Goal: Complete application form: Complete application form

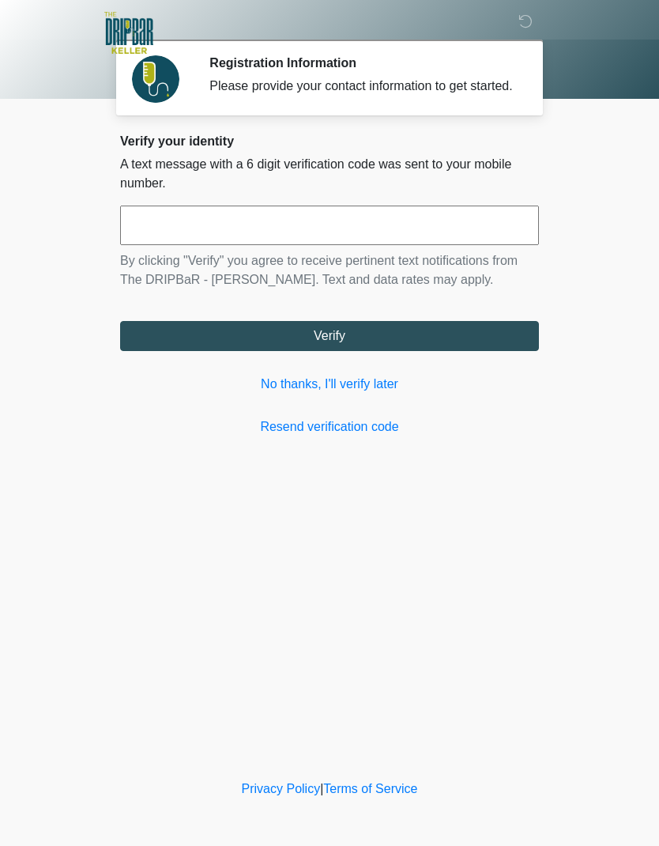
click at [435, 245] on input "text" at bounding box center [329, 226] width 419 height 40
type input "******"
click at [475, 351] on button "Verify" at bounding box center [329, 336] width 419 height 30
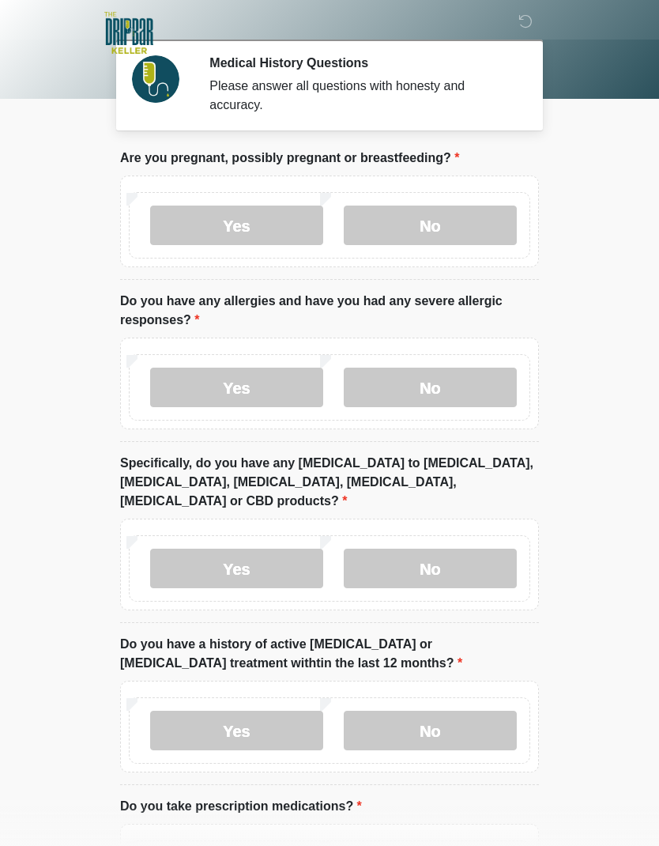
click at [489, 227] on label "No" at bounding box center [430, 226] width 173 height 40
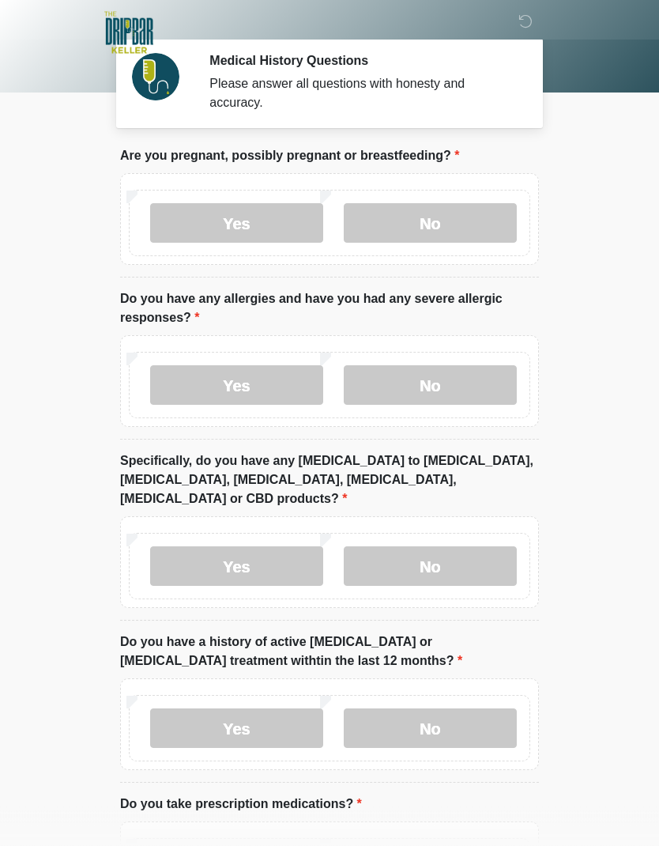
scroll to position [6, 0]
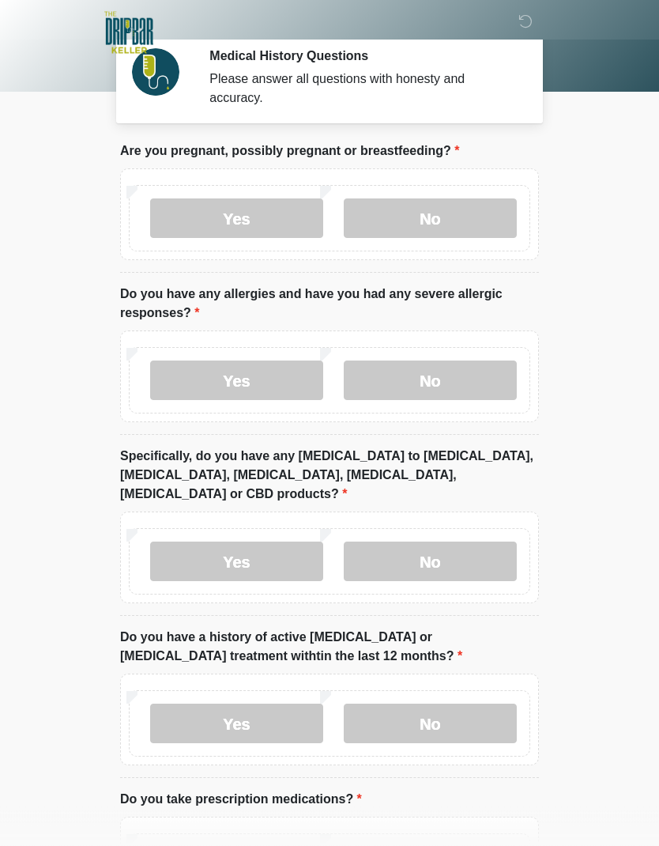
click at [203, 391] on label "Yes" at bounding box center [236, 381] width 173 height 40
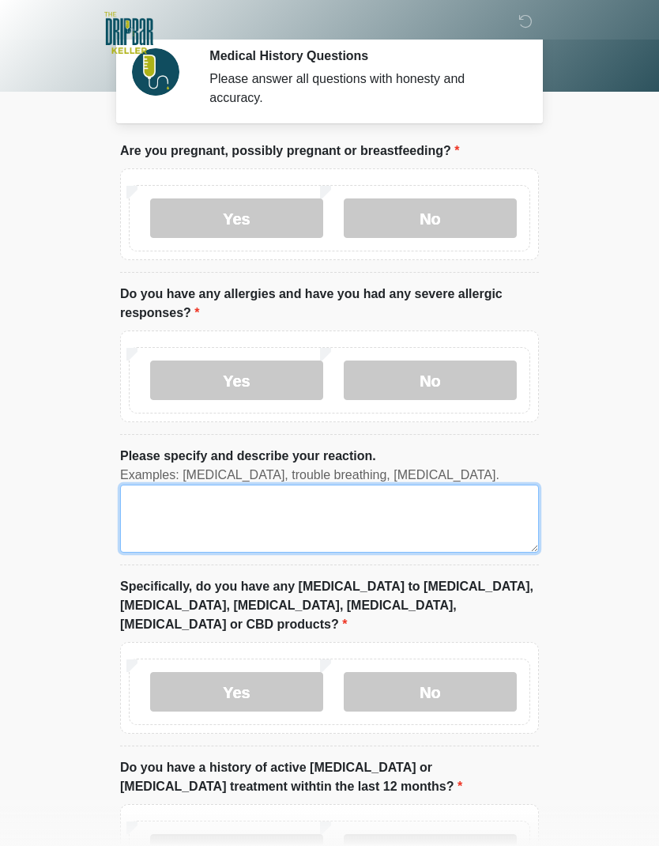
click at [444, 516] on textarea "Please specify and describe your reaction." at bounding box center [329, 519] width 419 height 68
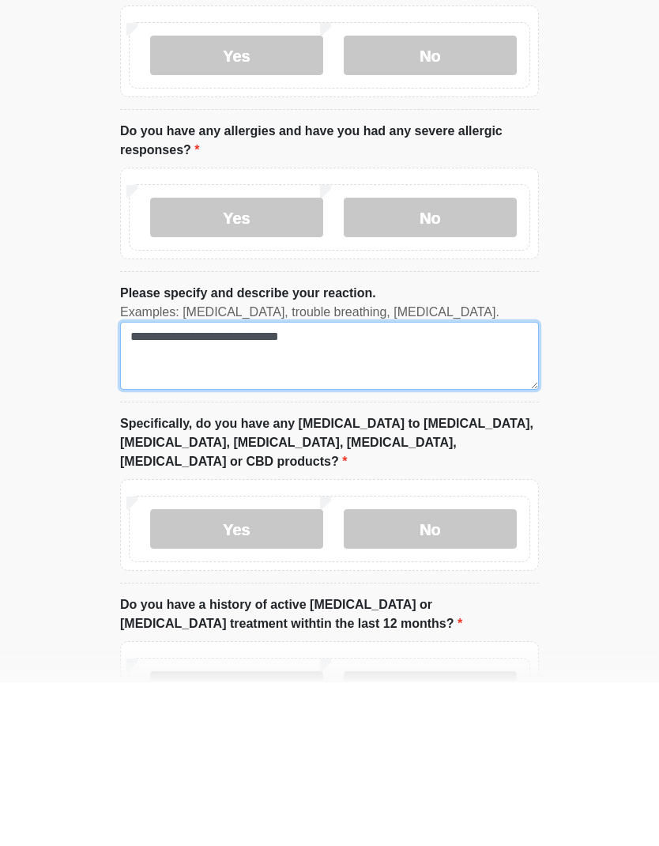
type textarea "**********"
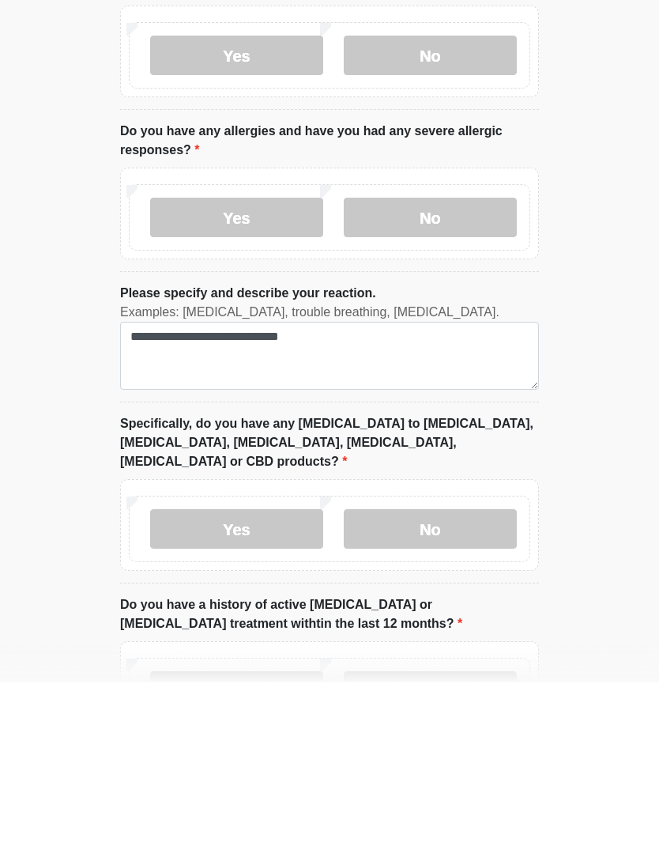
click at [189, 673] on label "Yes" at bounding box center [236, 693] width 173 height 40
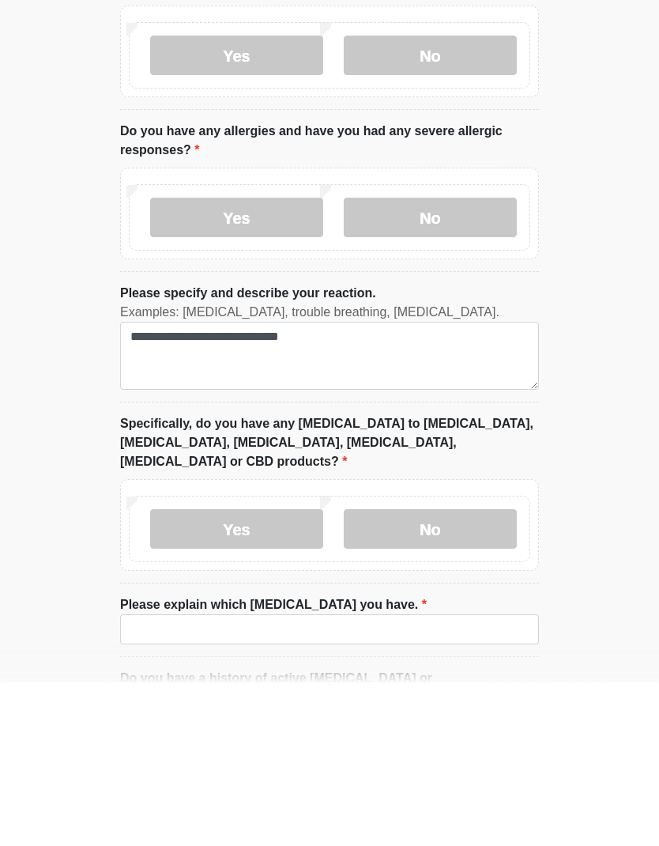
scroll to position [171, 0]
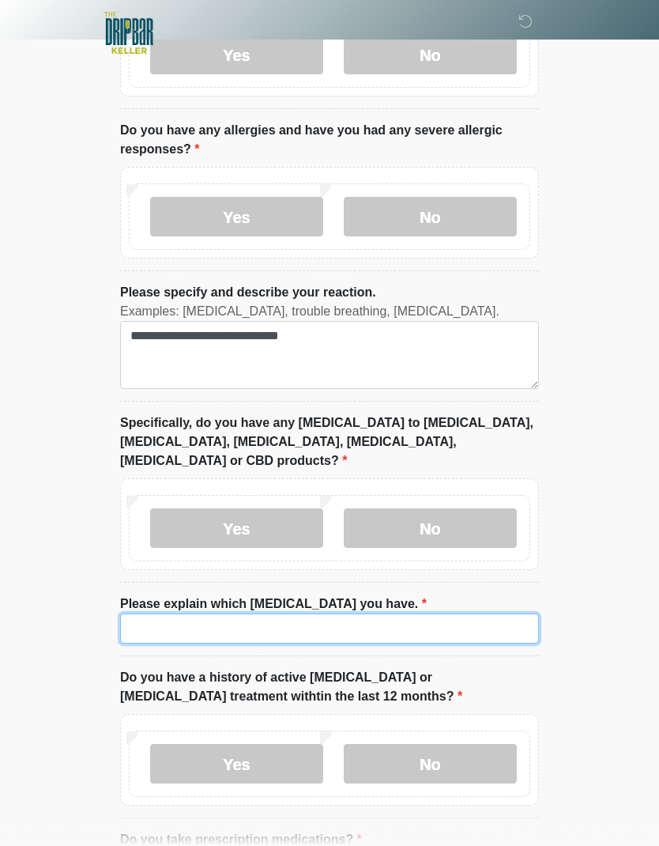
click at [483, 614] on input "Please explain which [MEDICAL_DATA] you have." at bounding box center [329, 629] width 419 height 30
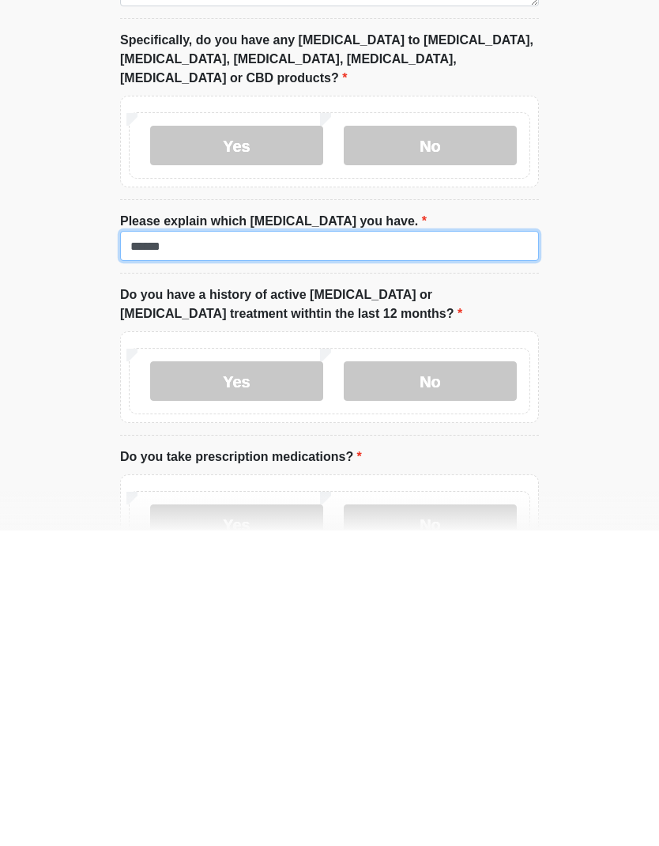
type input "******"
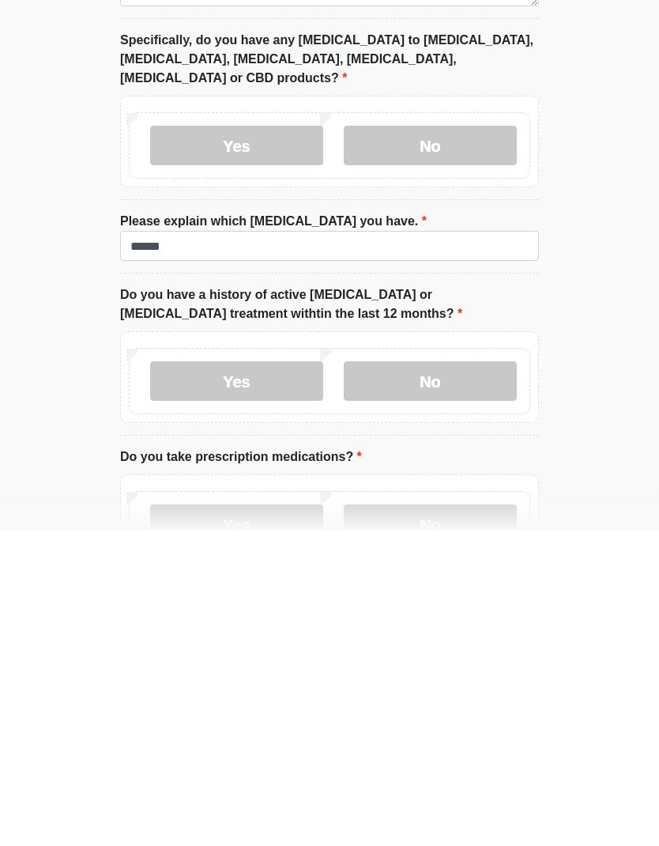
click at [500, 677] on label "No" at bounding box center [430, 697] width 173 height 40
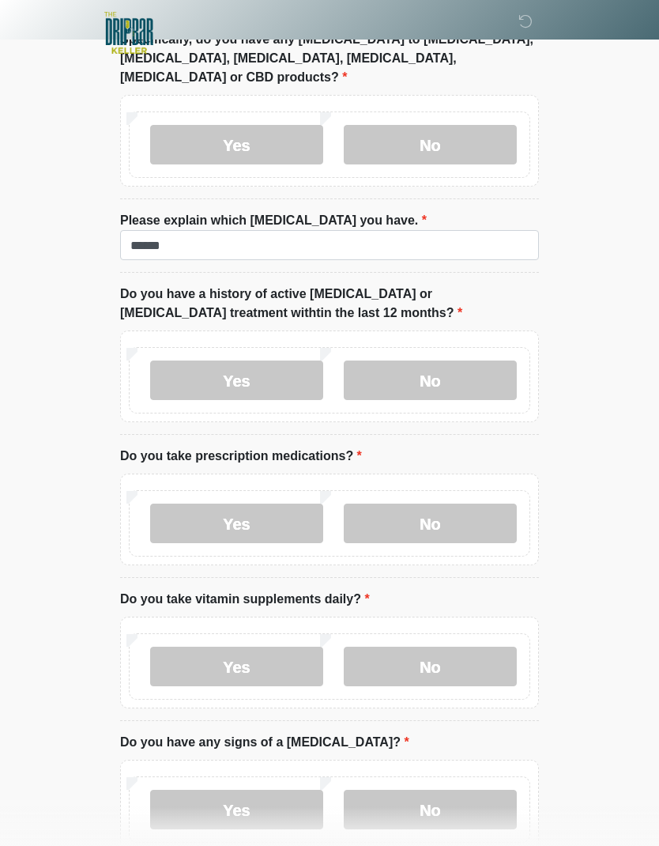
click at [181, 508] on label "Yes" at bounding box center [236, 524] width 173 height 40
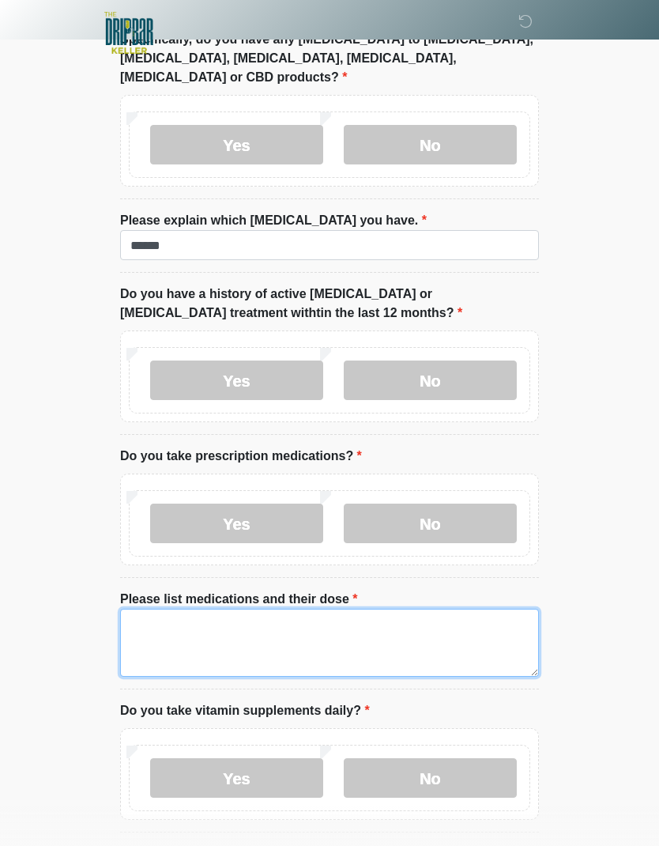
click at [464, 628] on textarea "Please list medications and their dose" at bounding box center [329, 643] width 419 height 68
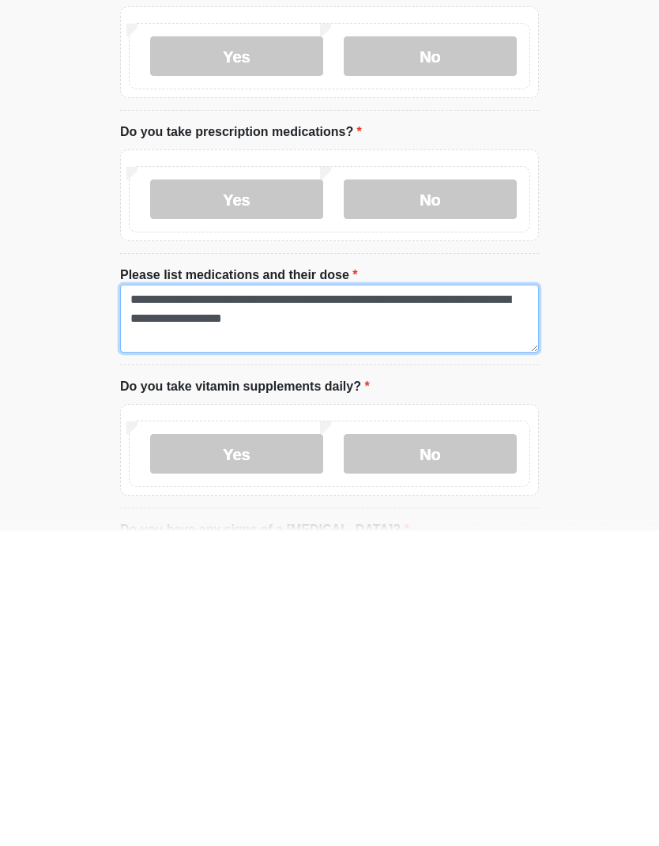
type textarea "**********"
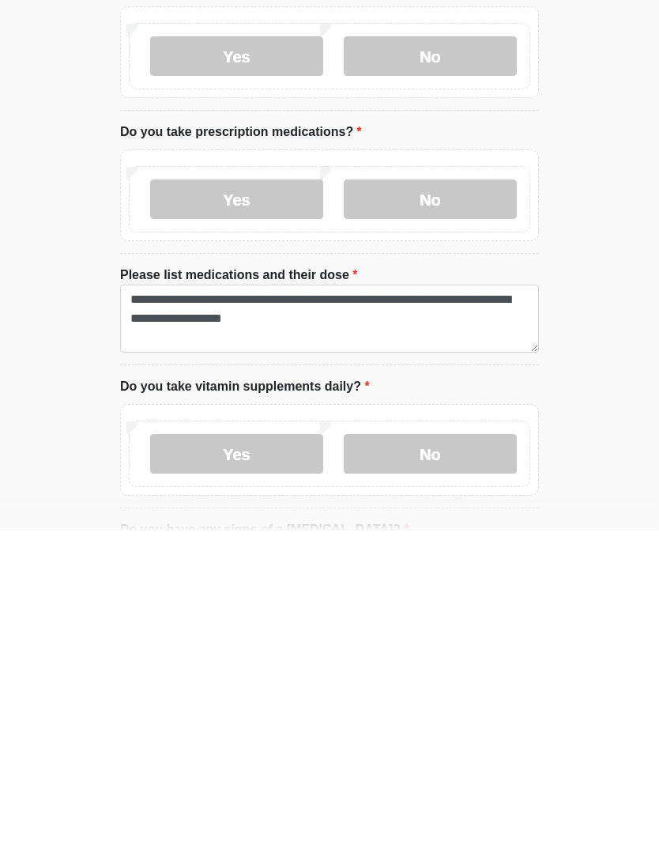
click at [182, 750] on label "Yes" at bounding box center [236, 770] width 173 height 40
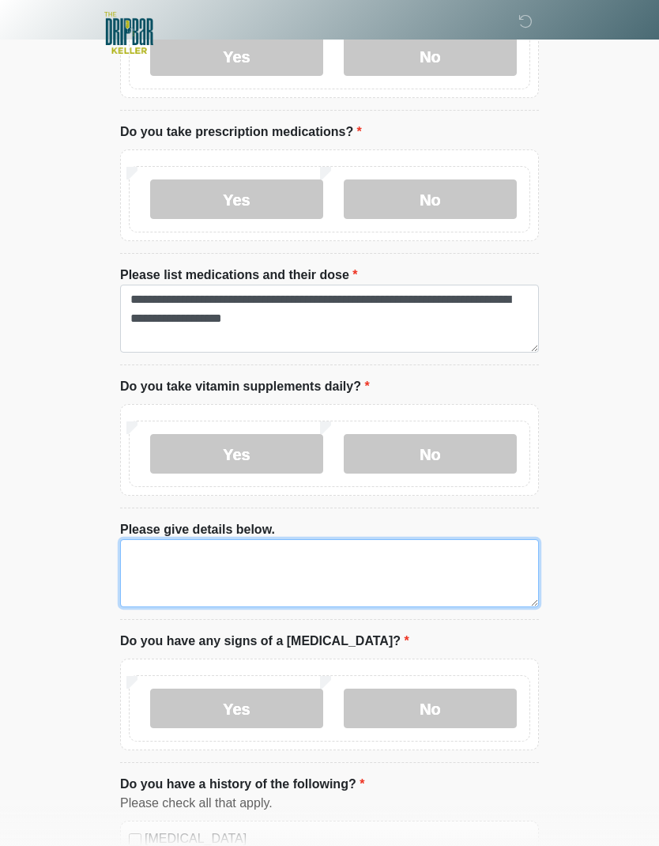
click at [472, 548] on textarea "Please give details below." at bounding box center [329, 573] width 419 height 68
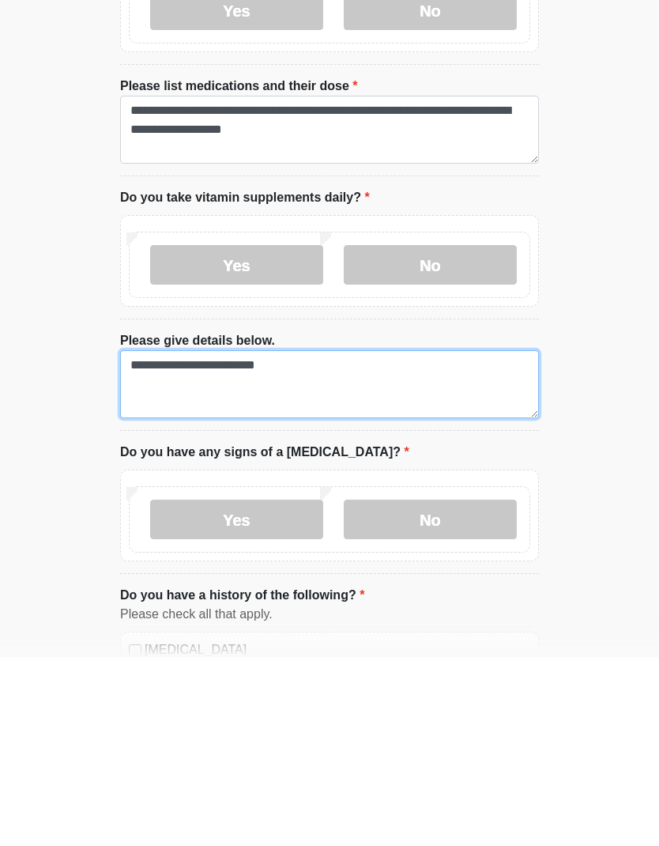
type textarea "**********"
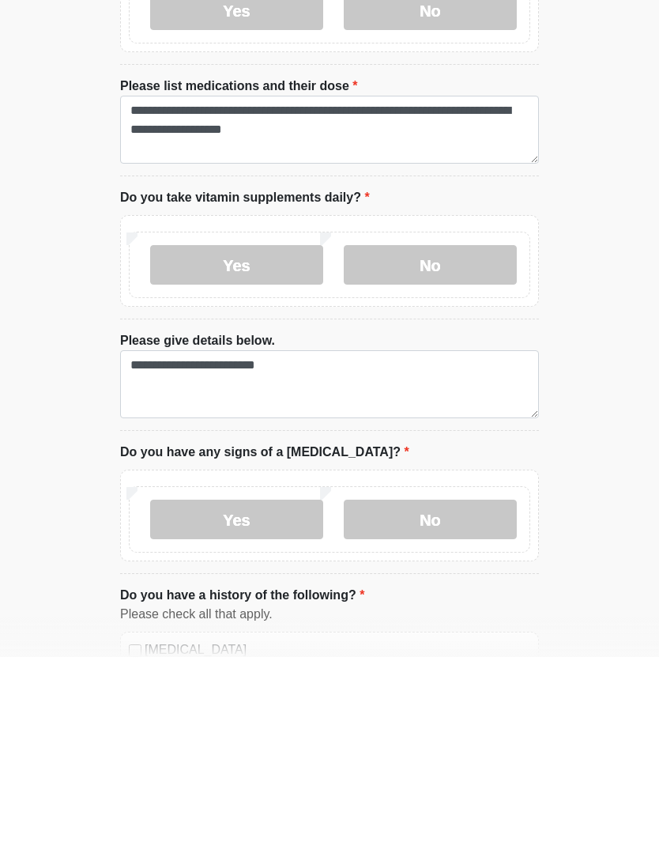
click at [489, 689] on label "No" at bounding box center [430, 709] width 173 height 40
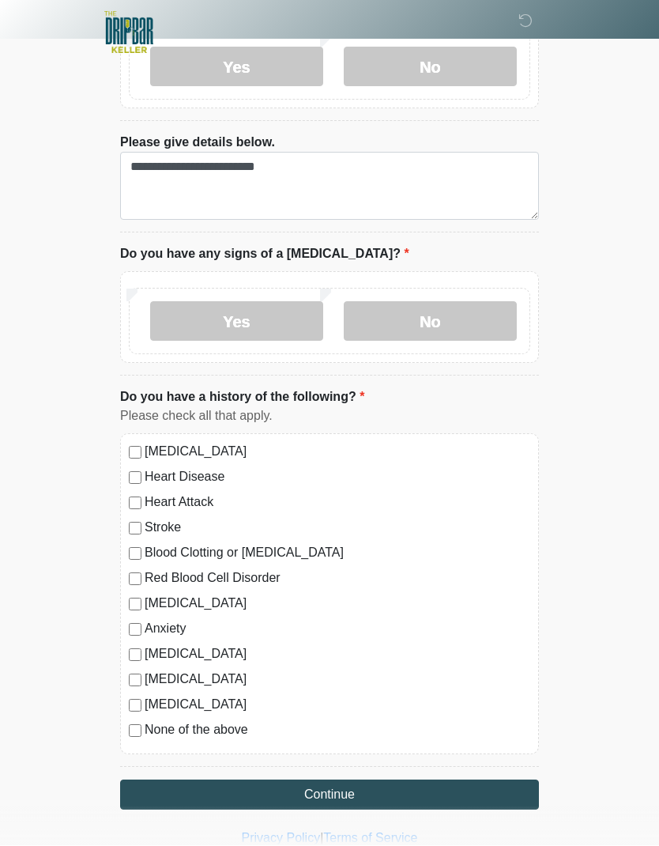
scroll to position [1291, 0]
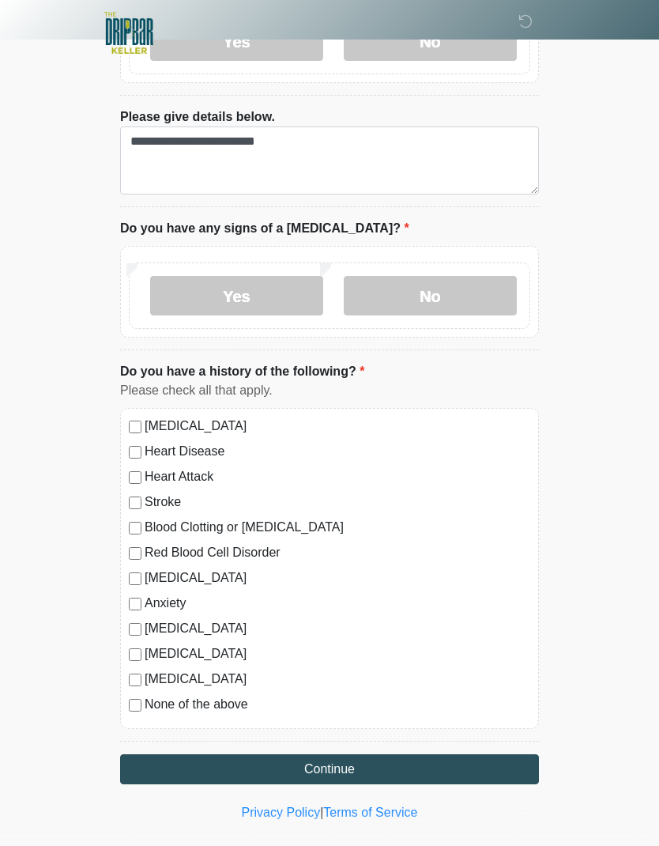
click at [448, 754] on button "Continue" at bounding box center [329, 769] width 419 height 30
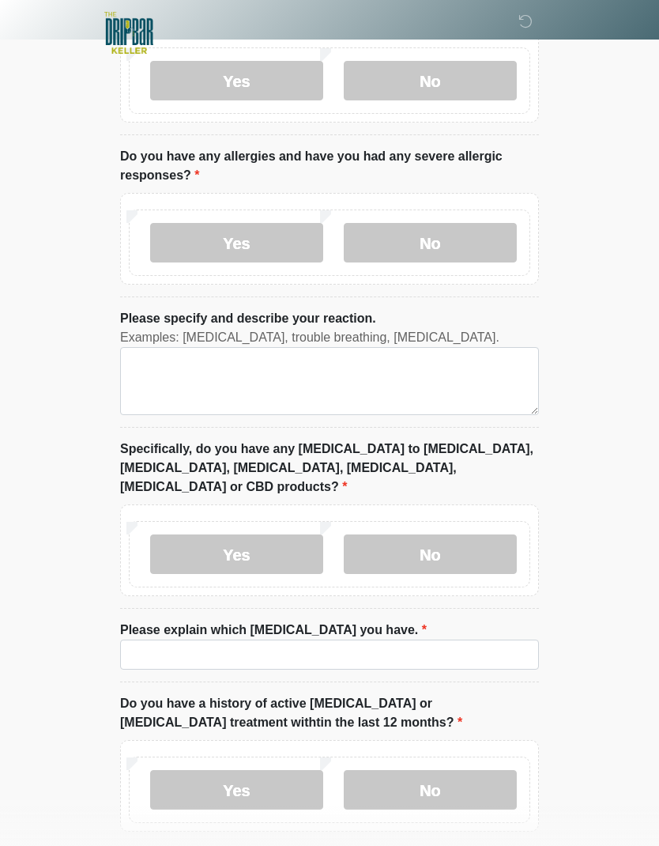
scroll to position [0, 0]
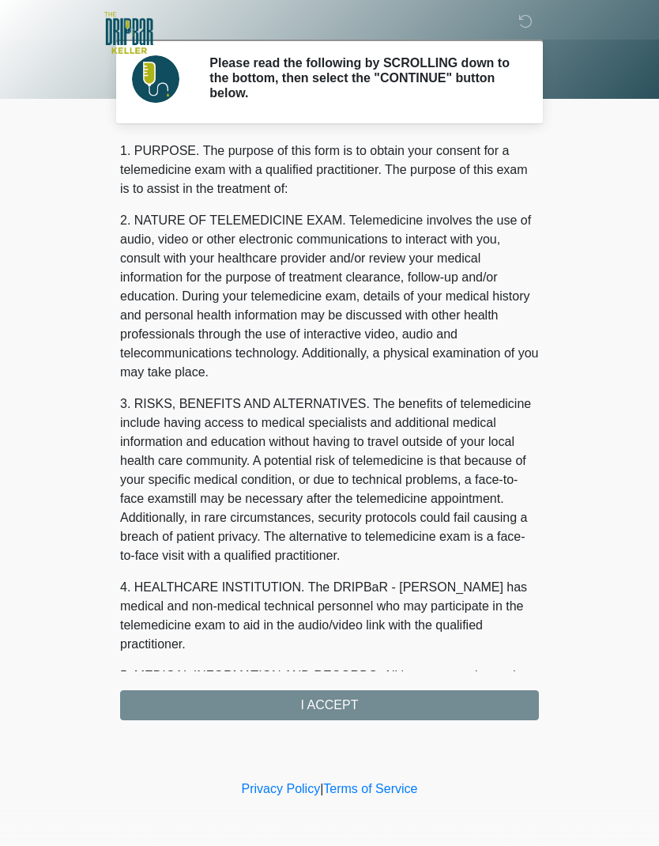
click at [467, 707] on div "1. PURPOSE. The purpose of this form is to obtain your consent for a telemedici…" at bounding box center [329, 431] width 419 height 579
click at [414, 707] on div "1. PURPOSE. The purpose of this form is to obtain your consent for a telemedici…" at bounding box center [329, 431] width 419 height 579
click at [362, 704] on div "1. PURPOSE. The purpose of this form is to obtain your consent for a telemedici…" at bounding box center [329, 431] width 419 height 579
click at [342, 708] on div "1. PURPOSE. The purpose of this form is to obtain your consent for a telemedici…" at bounding box center [329, 431] width 419 height 579
click at [395, 713] on div "1. PURPOSE. The purpose of this form is to obtain your consent for a telemedici…" at bounding box center [329, 431] width 419 height 579
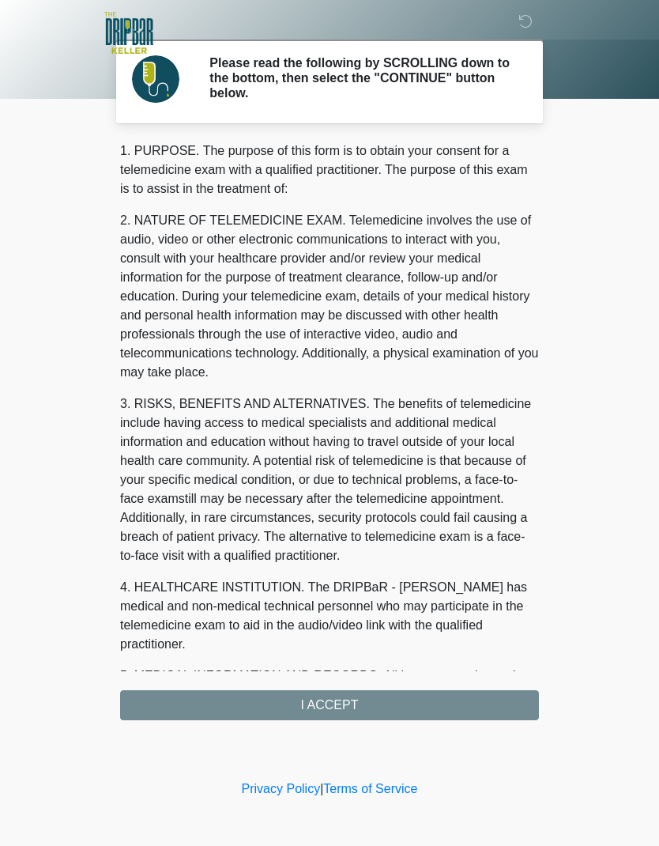
click at [395, 713] on div "1. PURPOSE. The purpose of this form is to obtain your consent for a telemedici…" at bounding box center [329, 431] width 419 height 579
click at [342, 706] on div "1. PURPOSE. The purpose of this form is to obtain your consent for a telemedici…" at bounding box center [329, 431] width 419 height 579
click at [350, 708] on div "1. PURPOSE. The purpose of this form is to obtain your consent for a telemedici…" at bounding box center [329, 431] width 419 height 579
click at [479, 89] on h2 "Please read the following by SCROLLING down to the bottom, then select the "CON…" at bounding box center [363, 78] width 306 height 46
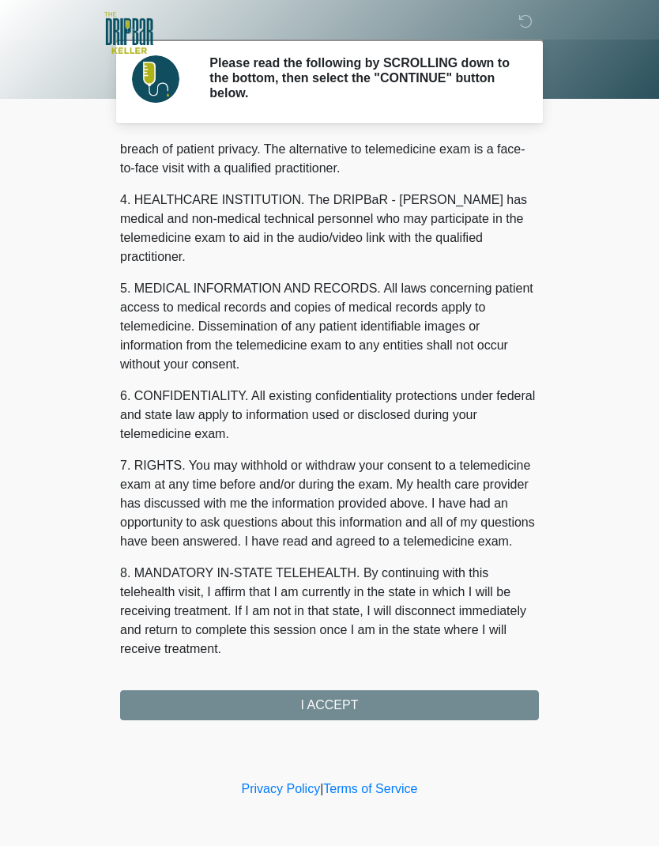
scroll to position [387, 0]
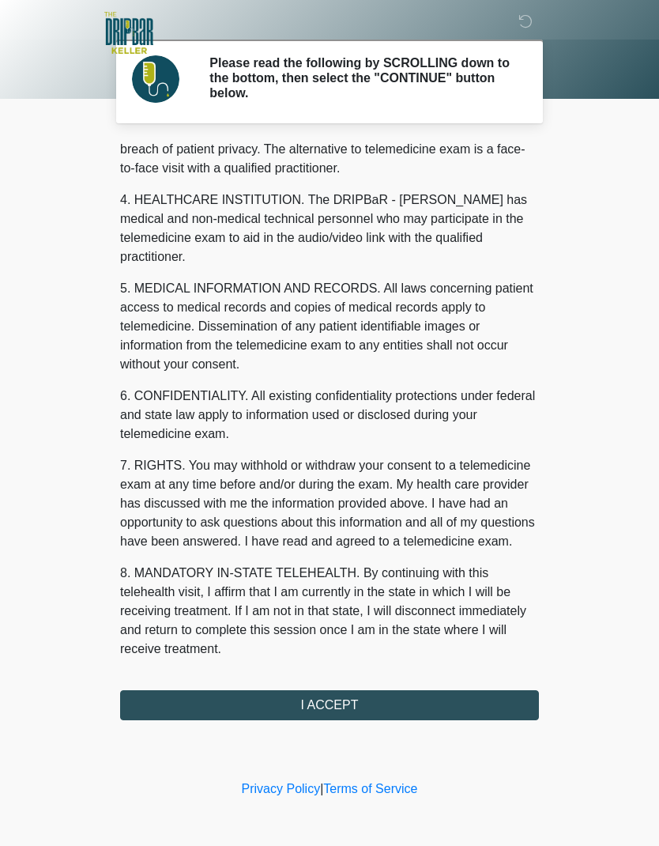
click at [463, 701] on button "I ACCEPT" at bounding box center [329, 705] width 419 height 30
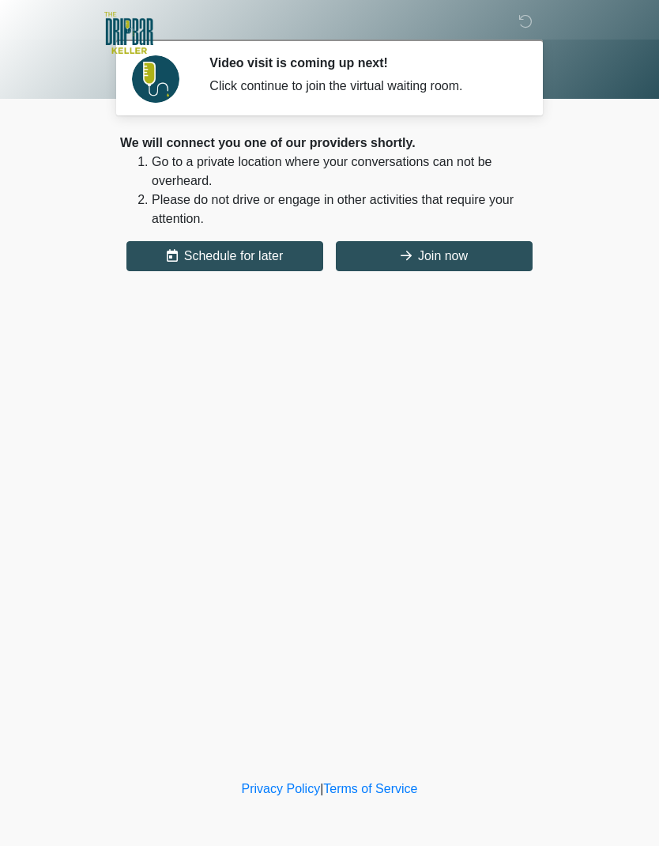
click at [493, 264] on button "Join now" at bounding box center [434, 256] width 197 height 30
